Goal: Browse casually: Explore the website without a specific task or goal

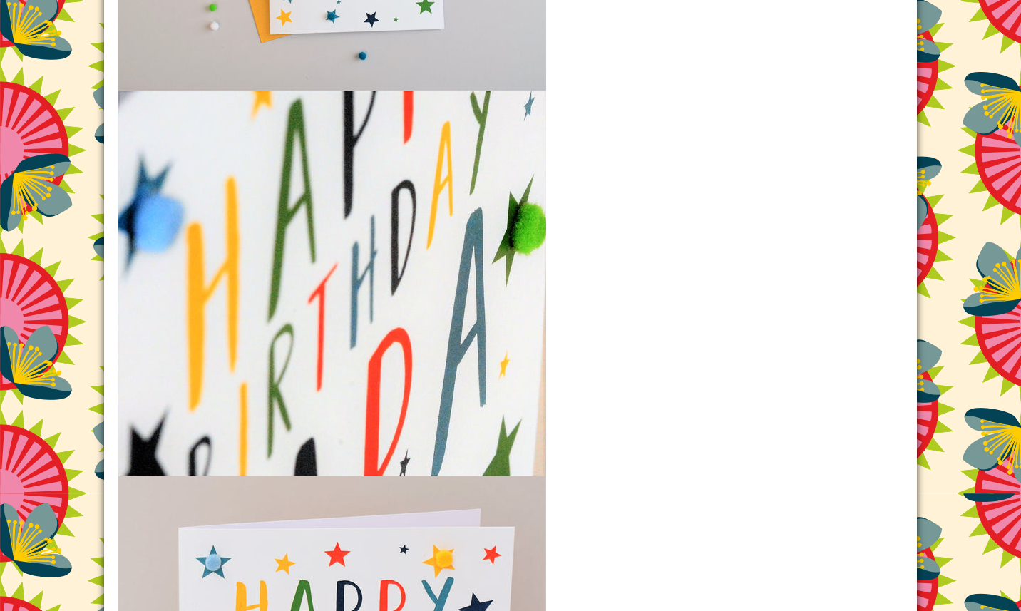
scroll to position [1833, 0]
